Goal: Task Accomplishment & Management: Use online tool/utility

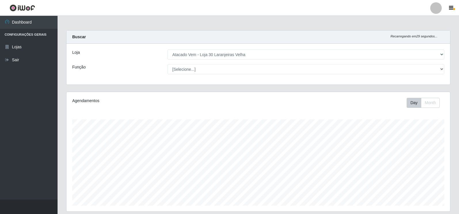
select select "495"
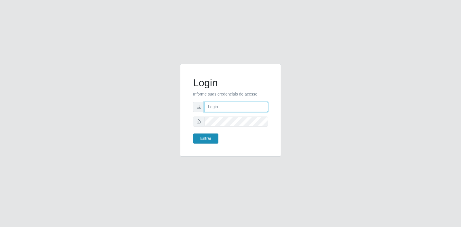
type input "[EMAIL_ADDRESS][DOMAIN_NAME]"
click at [206, 136] on button "Entrar" at bounding box center [205, 139] width 25 height 10
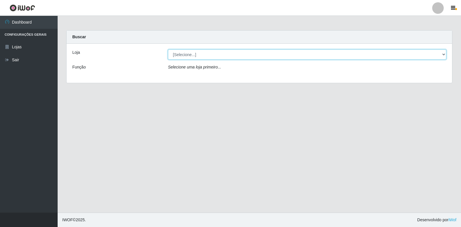
click at [195, 52] on select "[Selecione...] Atacado Vem - Loja 30 Laranjeiras Velha" at bounding box center [307, 55] width 278 height 10
select select "495"
click at [168, 50] on select "[Selecione...] Atacado Vem - Loja 30 Laranjeiras Velha" at bounding box center [307, 55] width 278 height 10
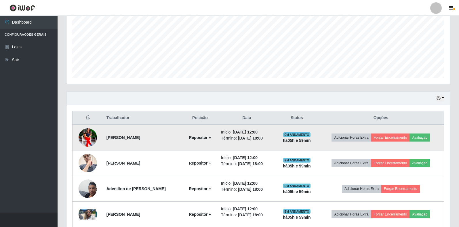
scroll to position [155, 0]
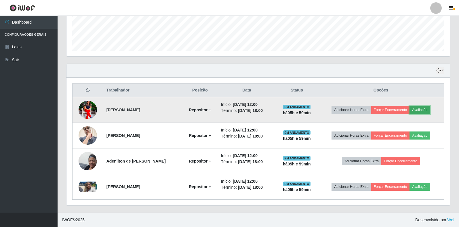
click at [423, 109] on button "Avaliação" at bounding box center [420, 110] width 20 height 8
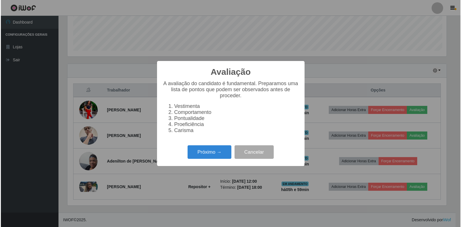
scroll to position [119, 380]
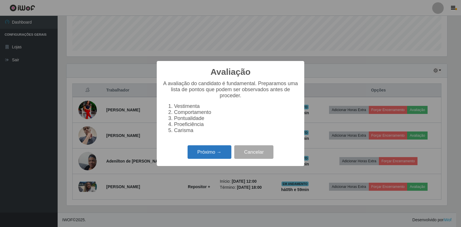
click at [206, 154] on button "Próximo →" at bounding box center [209, 152] width 44 height 14
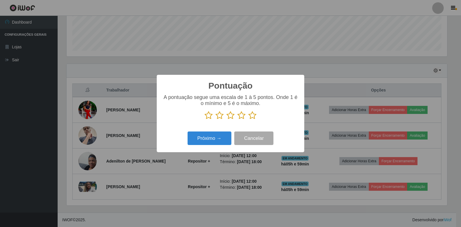
click at [252, 117] on icon at bounding box center [252, 115] width 8 height 9
click at [248, 120] on input "radio" at bounding box center [248, 120] width 0 height 0
click at [215, 144] on button "Próximo →" at bounding box center [209, 139] width 44 height 14
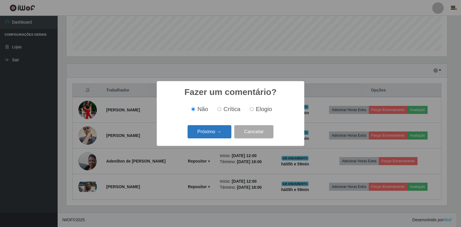
click at [218, 130] on button "Próximo →" at bounding box center [209, 132] width 44 height 14
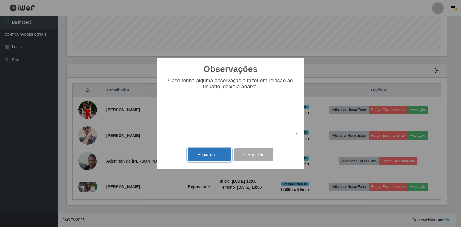
click at [216, 152] on button "Próximo →" at bounding box center [209, 155] width 44 height 14
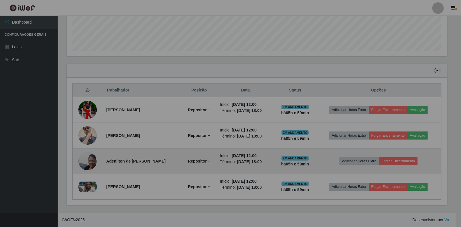
scroll to position [119, 384]
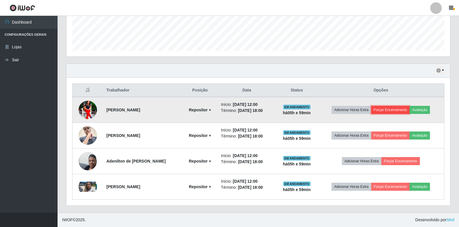
click at [399, 110] on button "Forçar Encerramento" at bounding box center [390, 110] width 39 height 8
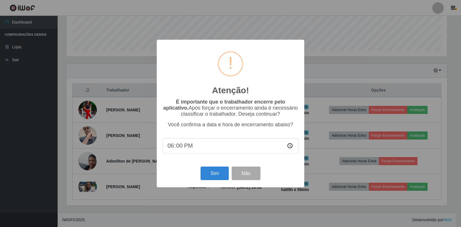
click at [216, 168] on div "Sim Não" at bounding box center [230, 173] width 136 height 16
click at [217, 172] on button "Sim" at bounding box center [214, 174] width 28 height 14
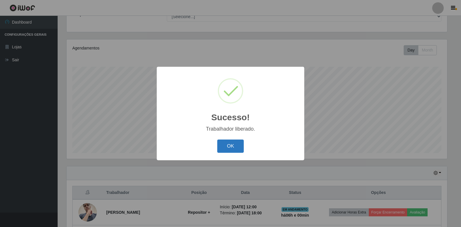
click at [227, 142] on button "OK" at bounding box center [230, 147] width 27 height 14
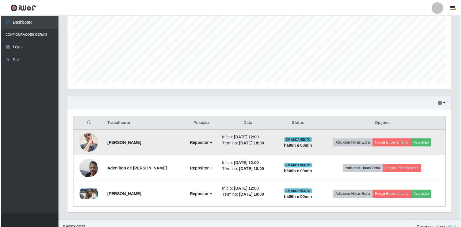
scroll to position [130, 0]
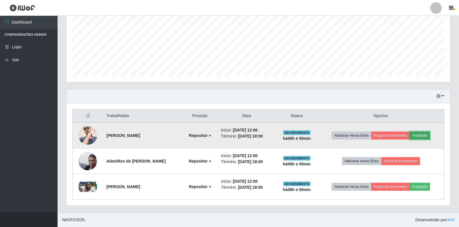
click at [421, 132] on button "Avaliação" at bounding box center [420, 136] width 20 height 8
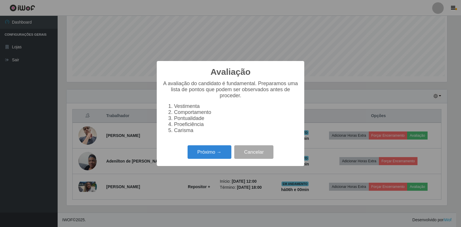
scroll to position [119, 380]
click at [218, 154] on button "Próximo →" at bounding box center [209, 152] width 44 height 14
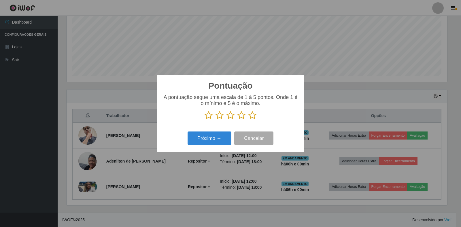
click at [251, 114] on icon at bounding box center [252, 115] width 8 height 9
click at [248, 120] on input "radio" at bounding box center [248, 120] width 0 height 0
click at [214, 138] on button "Próximo →" at bounding box center [209, 139] width 44 height 14
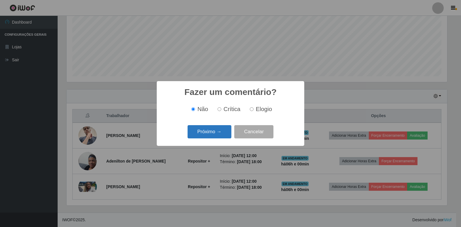
click at [211, 131] on button "Próximo →" at bounding box center [209, 132] width 44 height 14
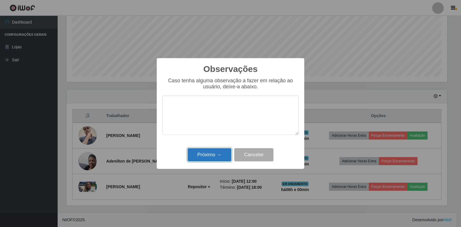
click at [217, 156] on button "Próximo →" at bounding box center [209, 155] width 44 height 14
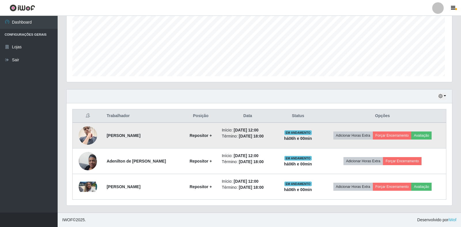
scroll to position [119, 384]
click at [385, 132] on button "Forçar Encerramento" at bounding box center [390, 136] width 39 height 8
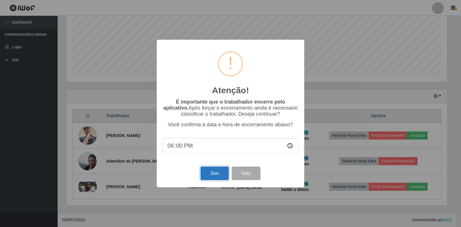
click at [216, 175] on button "Sim" at bounding box center [214, 174] width 28 height 14
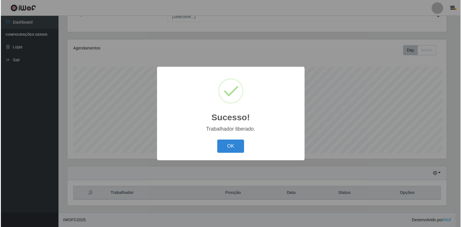
scroll to position [0, 0]
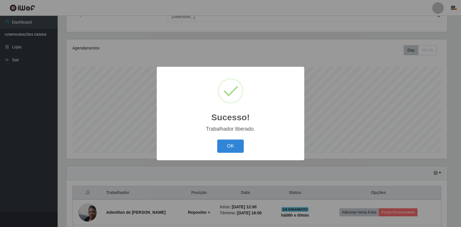
drag, startPoint x: 223, startPoint y: 144, endPoint x: 229, endPoint y: 148, distance: 7.4
click at [225, 144] on button "OK" at bounding box center [230, 147] width 27 height 14
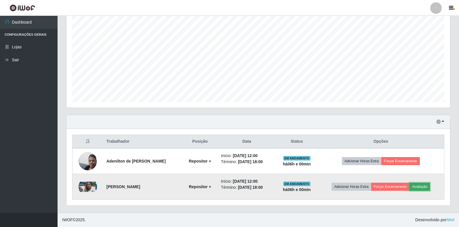
click at [421, 188] on button "Avaliação" at bounding box center [420, 187] width 20 height 8
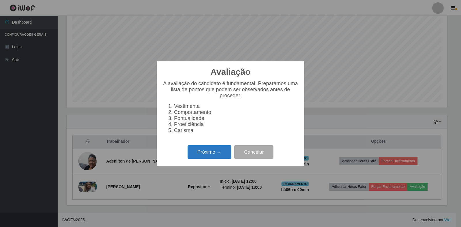
click at [206, 159] on button "Próximo →" at bounding box center [209, 152] width 44 height 14
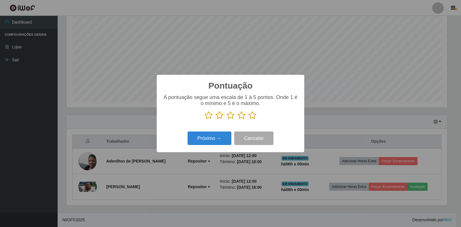
click at [253, 115] on icon at bounding box center [252, 115] width 8 height 9
click at [248, 120] on input "radio" at bounding box center [248, 120] width 0 height 0
click at [204, 142] on button "Próximo →" at bounding box center [209, 139] width 44 height 14
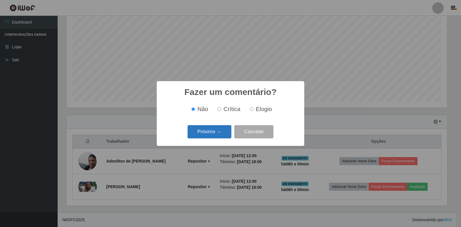
click at [213, 138] on button "Próximo →" at bounding box center [209, 132] width 44 height 14
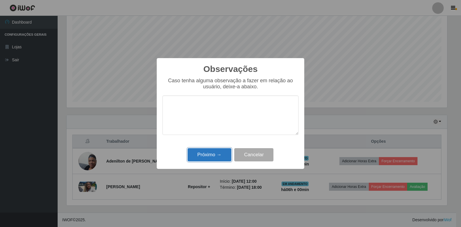
click at [213, 154] on button "Próximo →" at bounding box center [209, 155] width 44 height 14
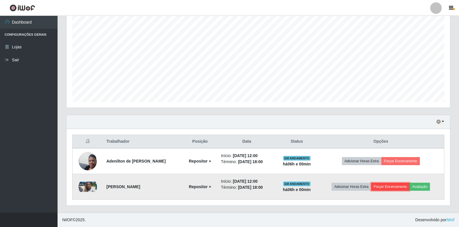
click at [380, 185] on button "Forçar Encerramento" at bounding box center [390, 187] width 39 height 8
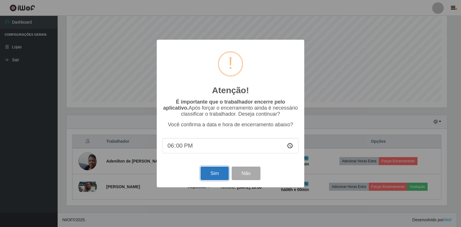
click at [206, 171] on button "Sim" at bounding box center [214, 174] width 28 height 14
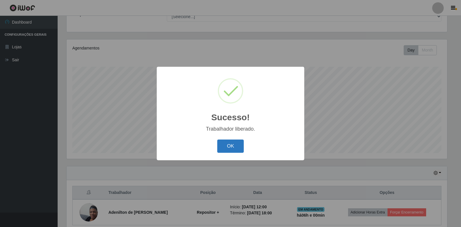
click at [226, 143] on button "OK" at bounding box center [230, 147] width 27 height 14
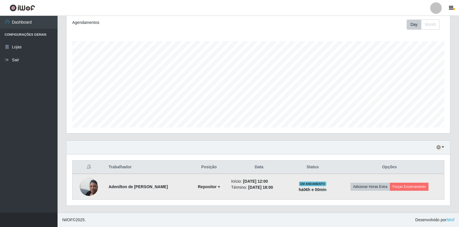
click at [90, 187] on img at bounding box center [89, 186] width 18 height 33
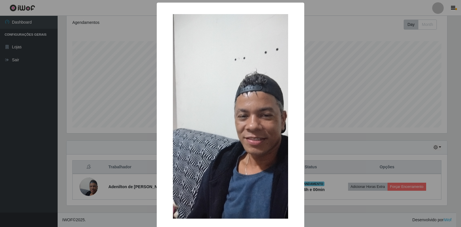
click at [120, 155] on div "× OK Cancel" at bounding box center [230, 113] width 461 height 227
